Goal: Find specific page/section: Find specific page/section

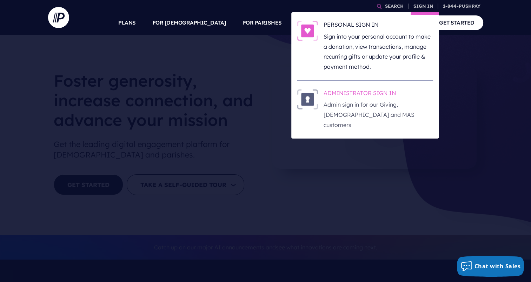
click at [334, 90] on h6 "ADMINISTRATOR SIGN IN" at bounding box center [377, 94] width 109 height 11
click at [427, 6] on link "SIGN IN" at bounding box center [422, 6] width 25 height 12
click at [371, 93] on h6 "ADMINISTRATOR SIGN IN" at bounding box center [377, 94] width 109 height 11
